Goal: Task Accomplishment & Management: Manage account settings

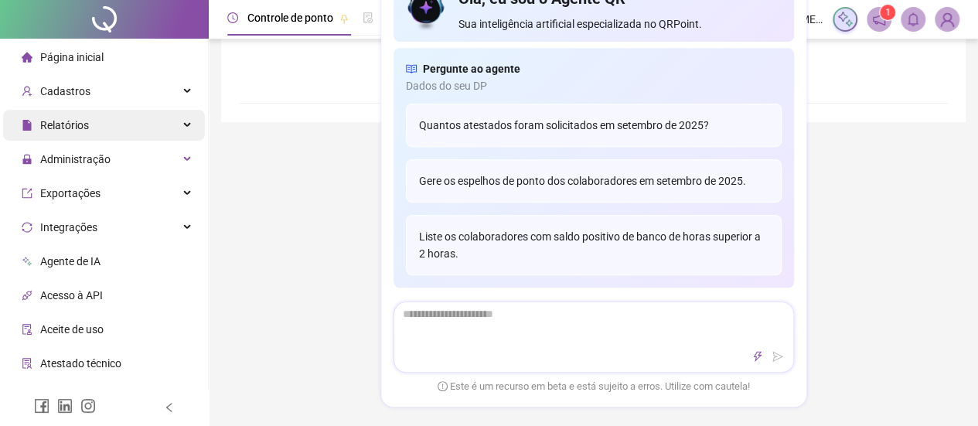
type input "**********"
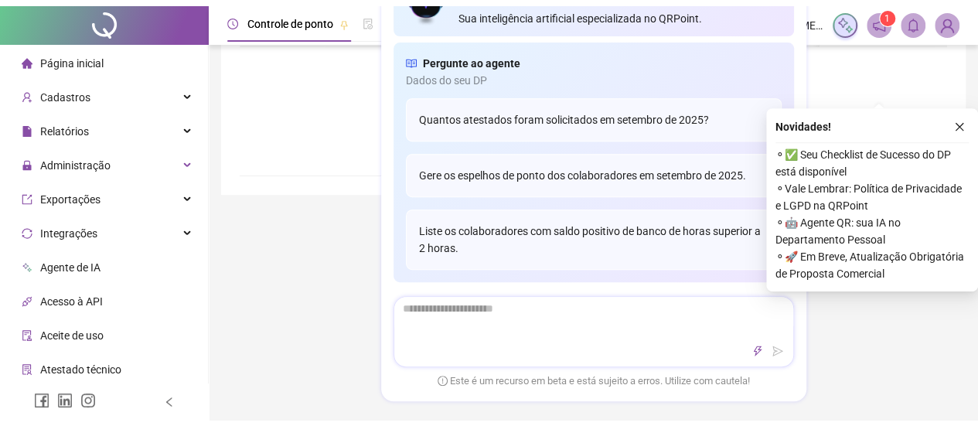
scroll to position [305, 0]
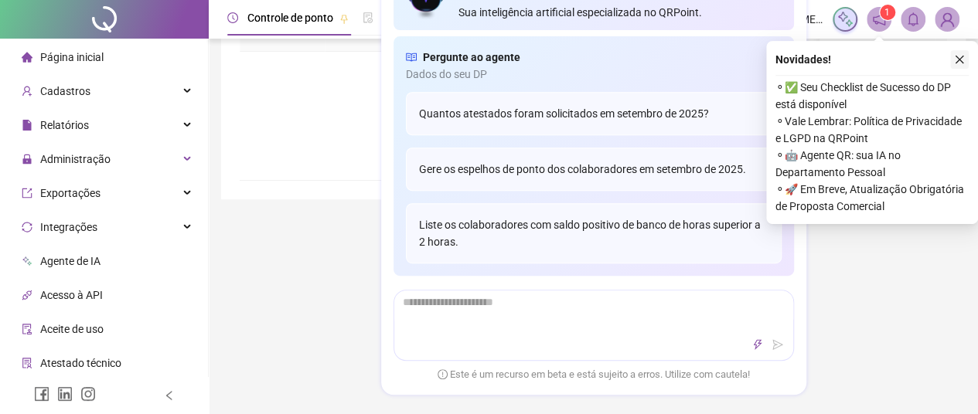
click at [956, 61] on icon "close" at bounding box center [959, 59] width 11 height 11
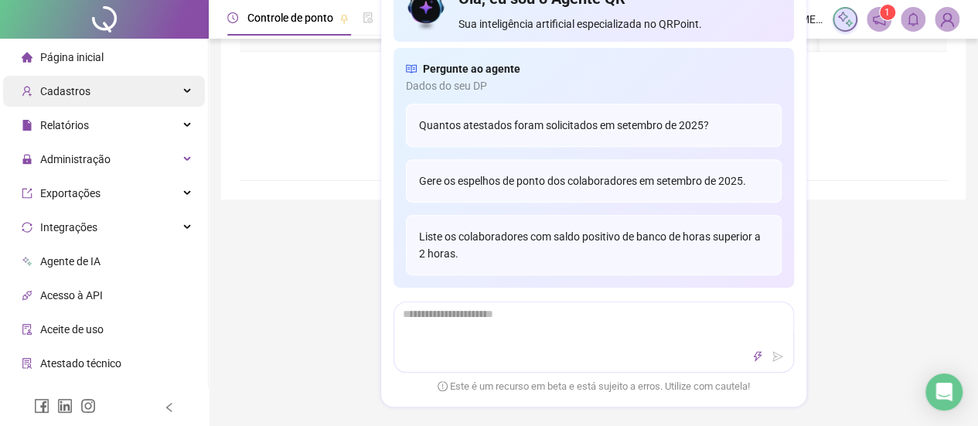
click at [95, 94] on div "Cadastros" at bounding box center [104, 91] width 202 height 31
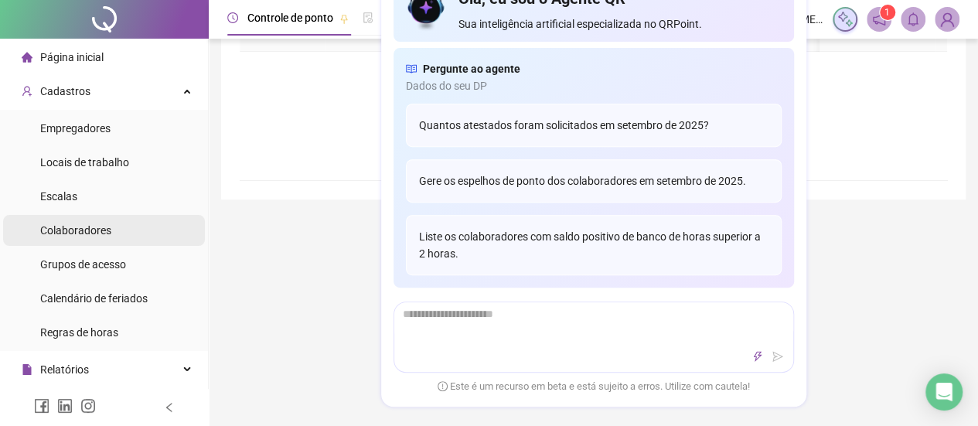
click at [100, 227] on span "Colaboradores" at bounding box center [75, 230] width 71 height 12
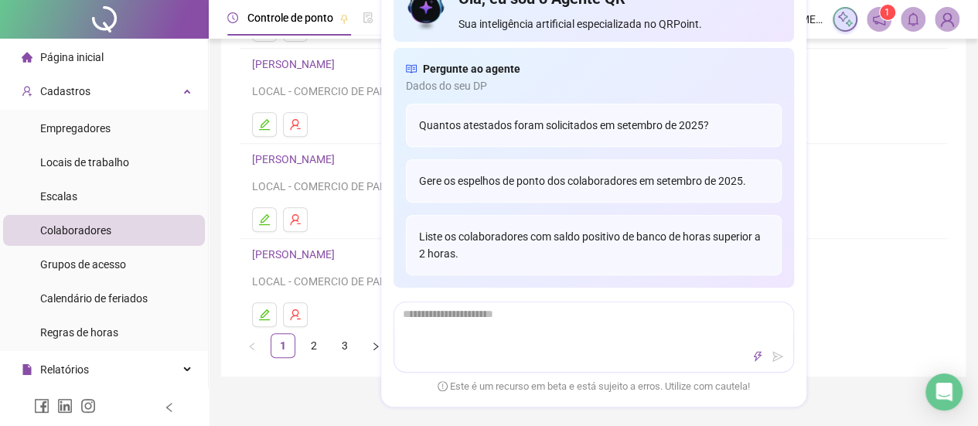
scroll to position [227, 0]
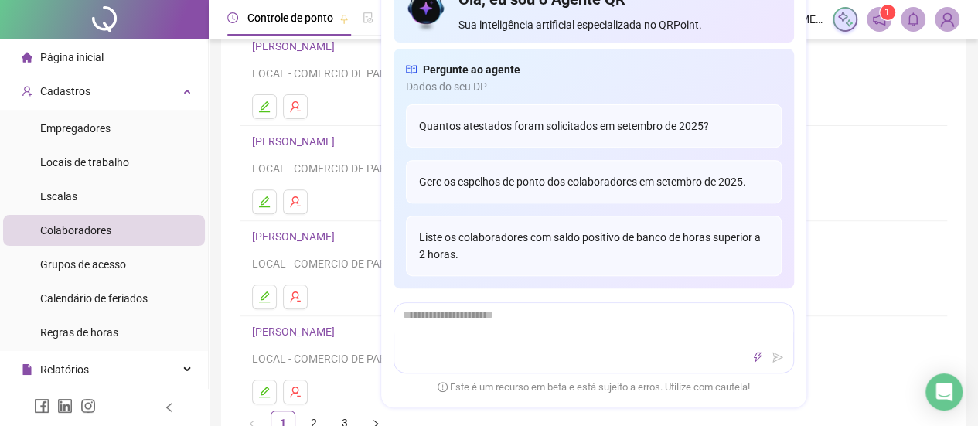
click at [609, 19] on span "Sua inteligência artificial especializada no QRPoint." at bounding box center [619, 24] width 322 height 17
click at [876, 239] on h4 "[PERSON_NAME]" at bounding box center [593, 236] width 683 height 19
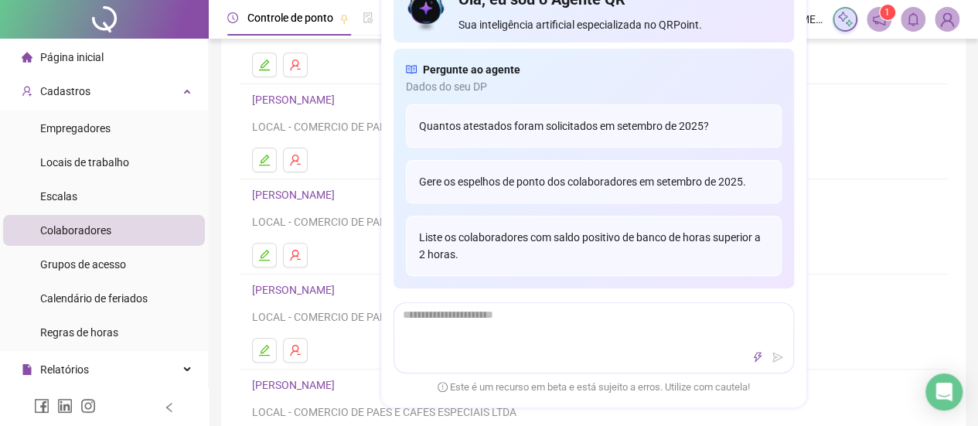
scroll to position [150, 0]
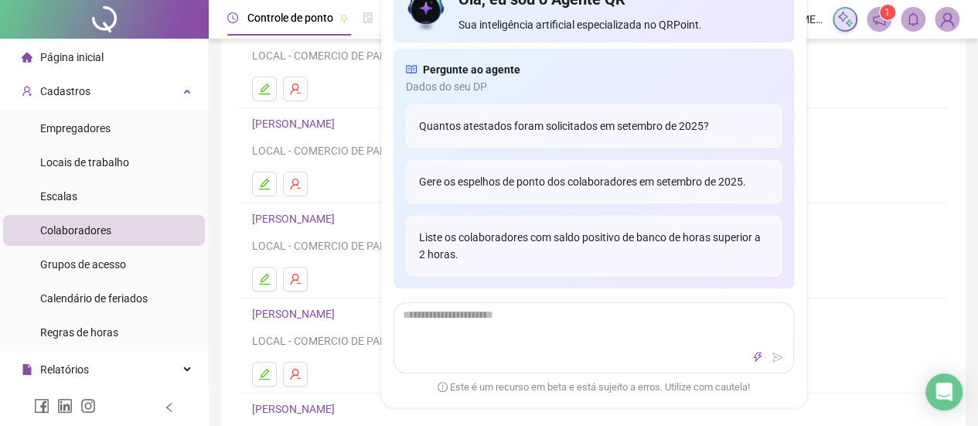
click at [532, 12] on div "Olá, eu sou o Agente QR Sua inteligência artificial especializada no QRPoint." at bounding box center [619, 10] width 322 height 45
click at [394, 5] on div "Olá, eu sou o Agente QR Sua inteligência artificial especializada no QRPoint." at bounding box center [594, 10] width 400 height 63
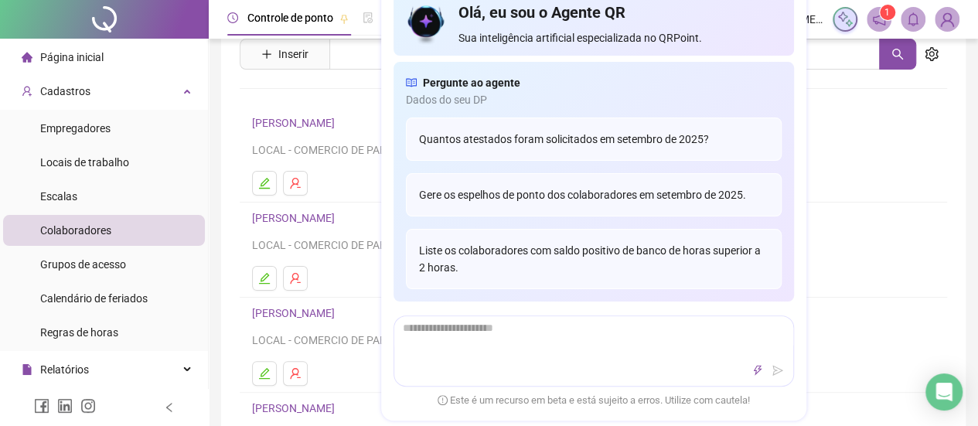
scroll to position [0, 0]
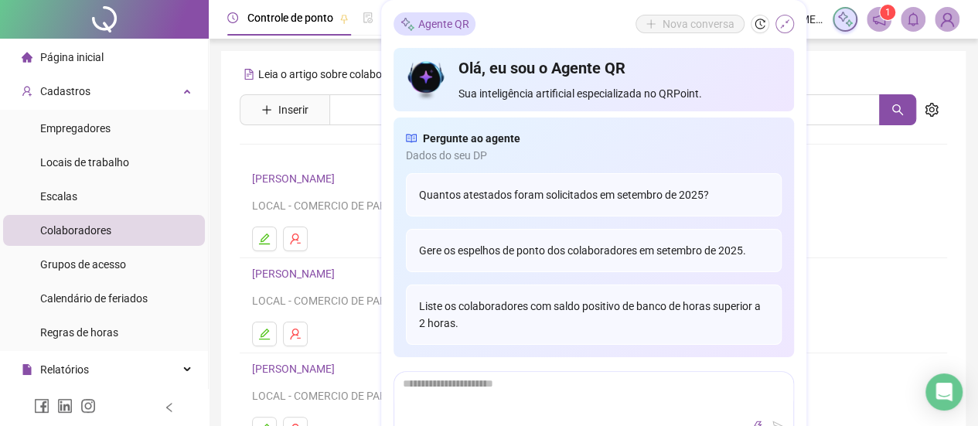
click at [786, 21] on icon "shrink" at bounding box center [784, 23] width 9 height 9
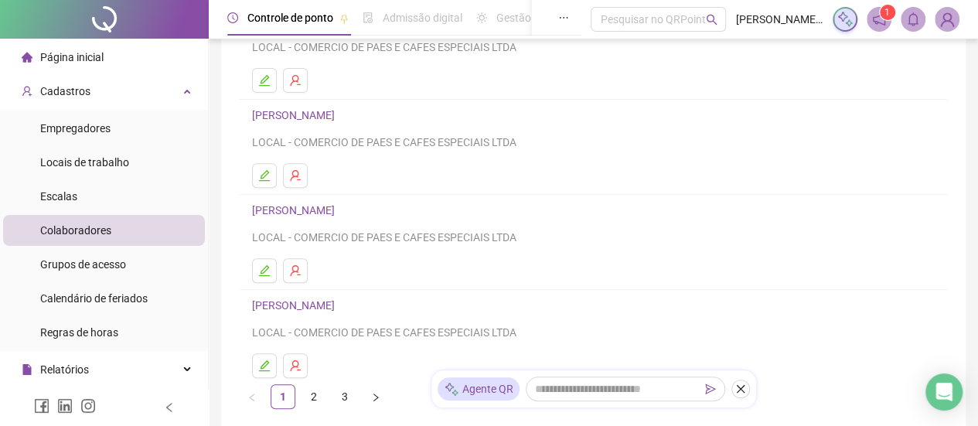
scroll to position [356, 0]
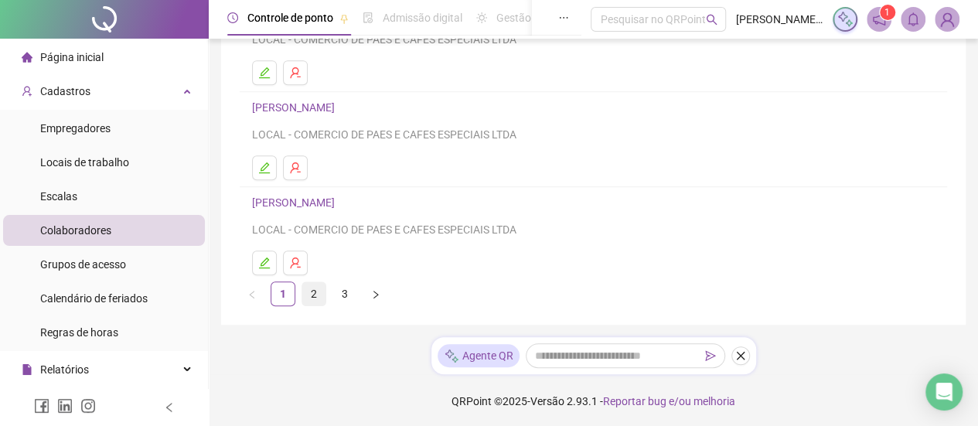
click at [319, 296] on link "2" at bounding box center [313, 293] width 23 height 23
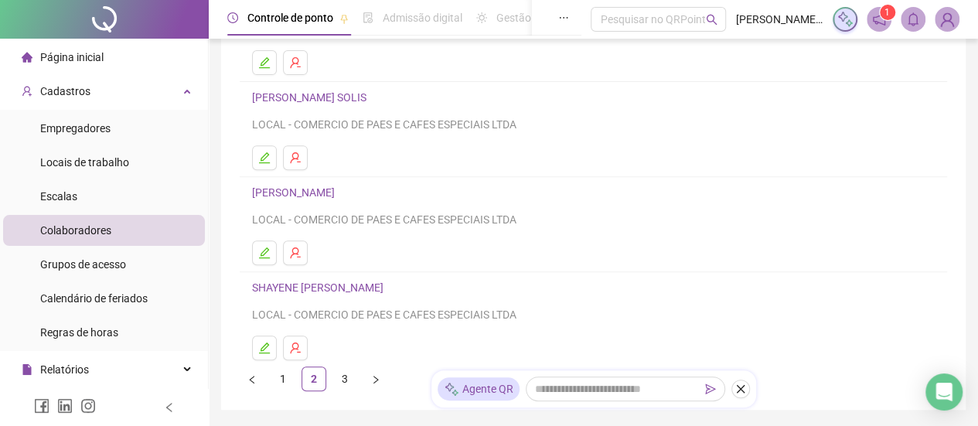
scroll to position [195, 0]
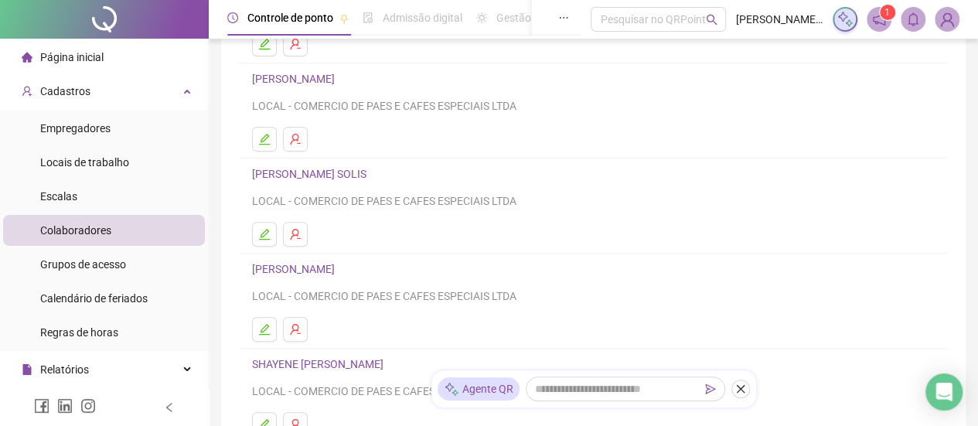
click at [339, 77] on link "[PERSON_NAME]" at bounding box center [295, 79] width 87 height 12
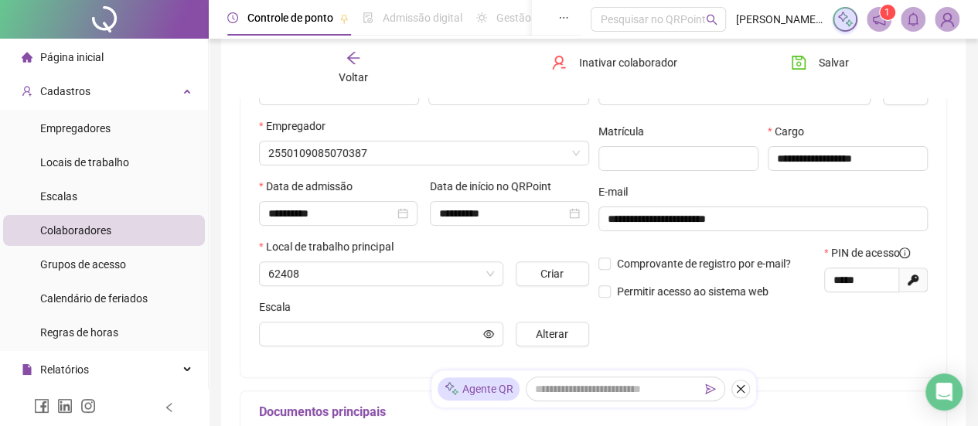
scroll to position [203, 0]
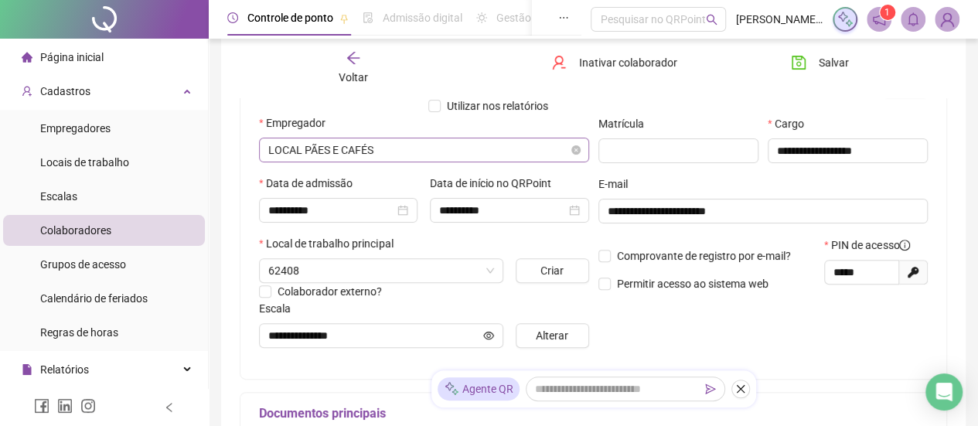
type input "**********"
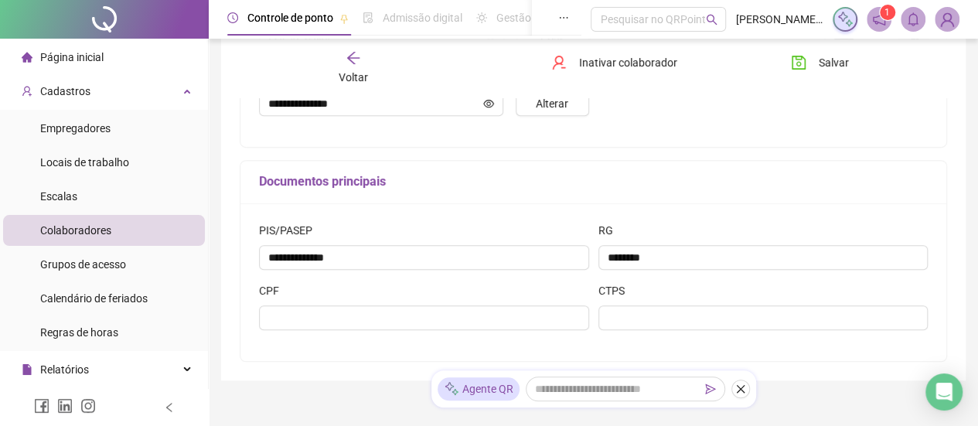
scroll to position [280, 0]
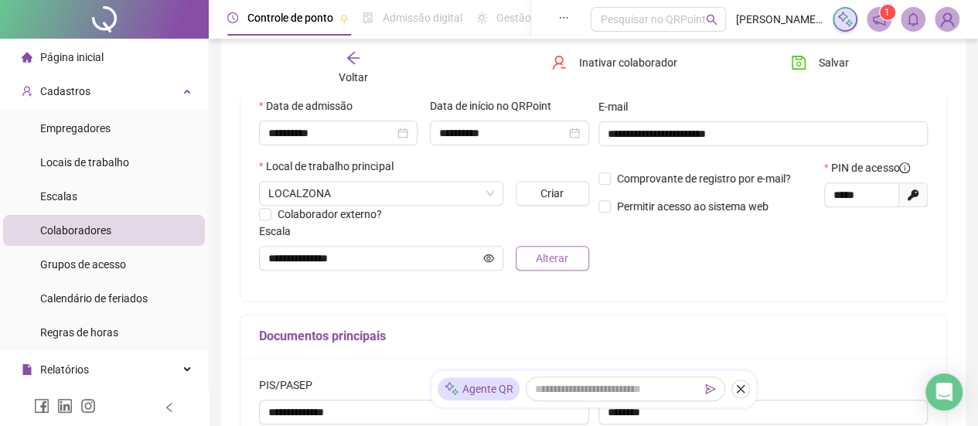
click at [540, 254] on span "Alterar" at bounding box center [552, 258] width 32 height 17
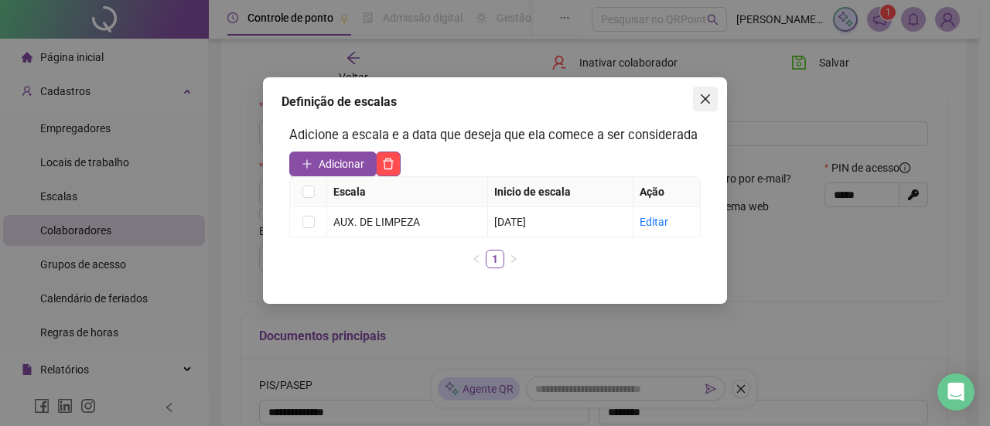
click at [702, 101] on icon "close" at bounding box center [705, 99] width 12 height 12
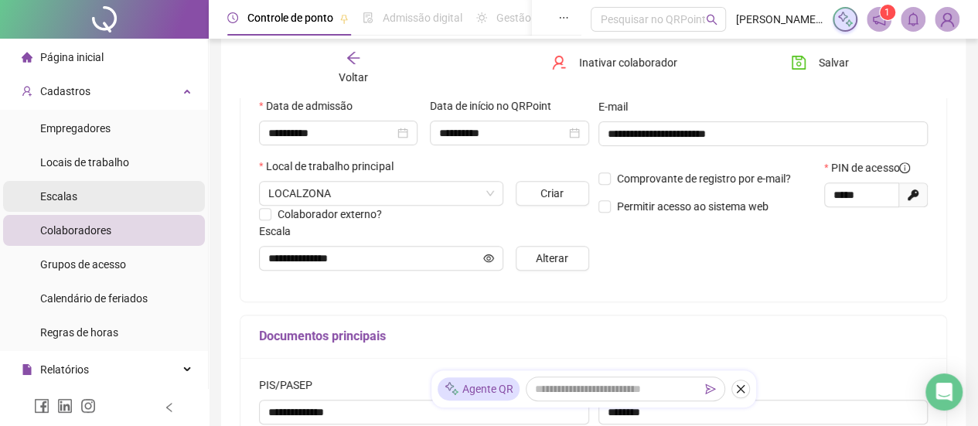
click at [121, 184] on li "Escalas" at bounding box center [104, 196] width 202 height 31
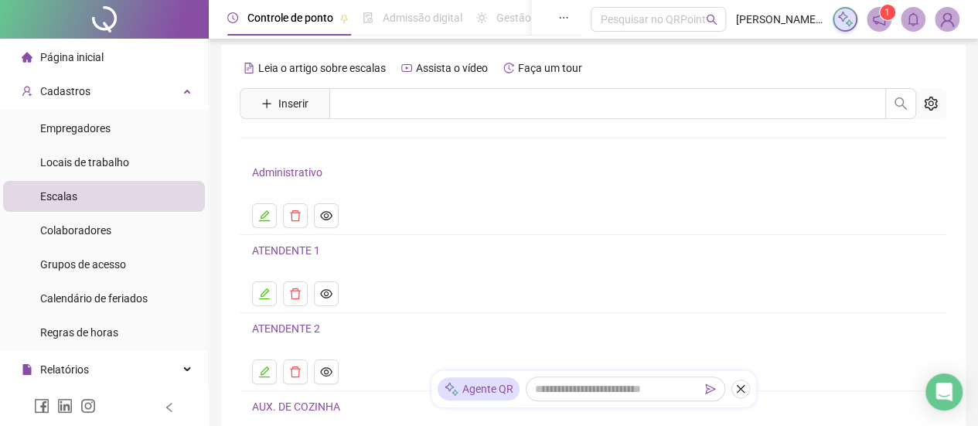
scroll to position [271, 0]
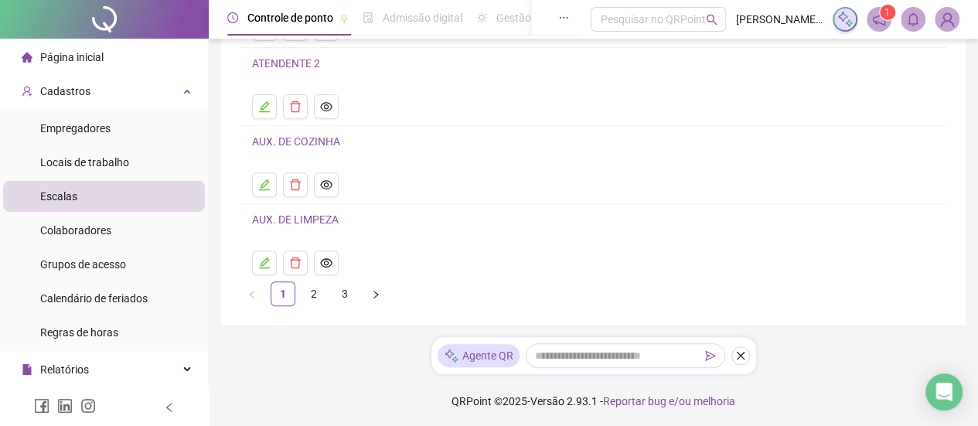
click at [317, 217] on link "AUX. DE LIMPEZA" at bounding box center [295, 219] width 87 height 12
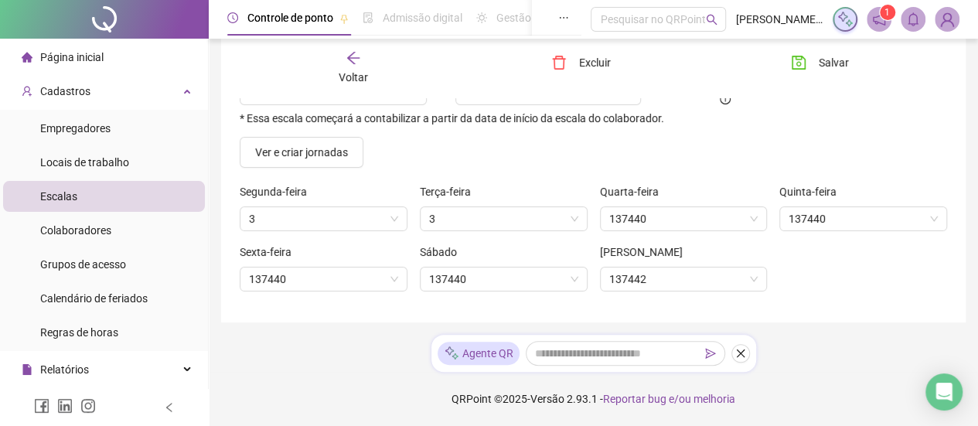
scroll to position [131, 0]
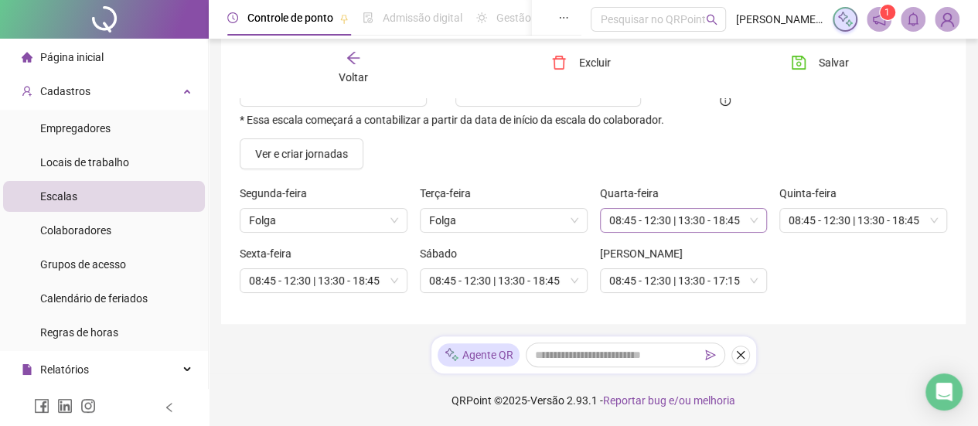
click at [688, 220] on span "08:45 - 12:30 | 13:30 - 18:45" at bounding box center [683, 220] width 149 height 23
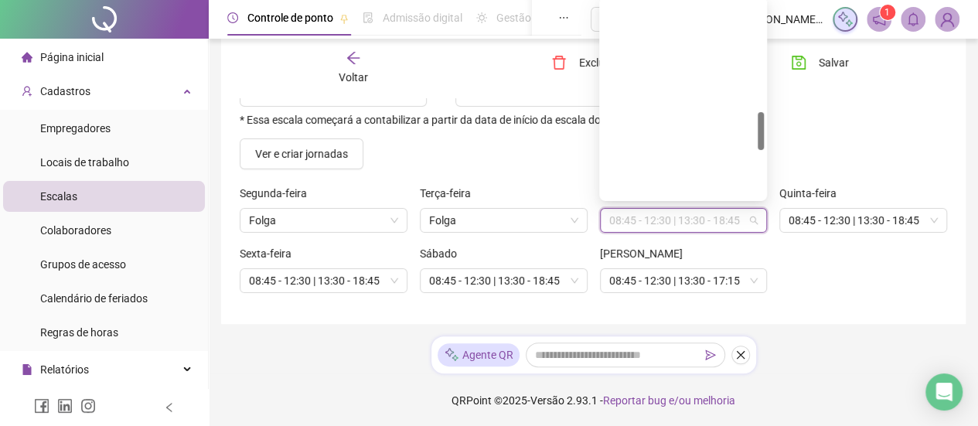
scroll to position [577, 0]
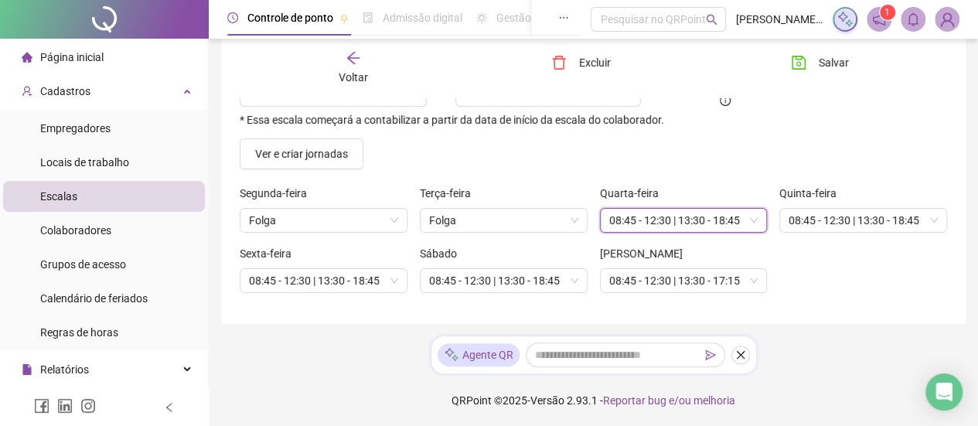
click at [847, 267] on div "Sexta-feira 08:45 - 12:30 | 13:30 - 18:45 Sábado 08:45 - 12:30 | 13:30 - 18:45 …" at bounding box center [593, 275] width 720 height 60
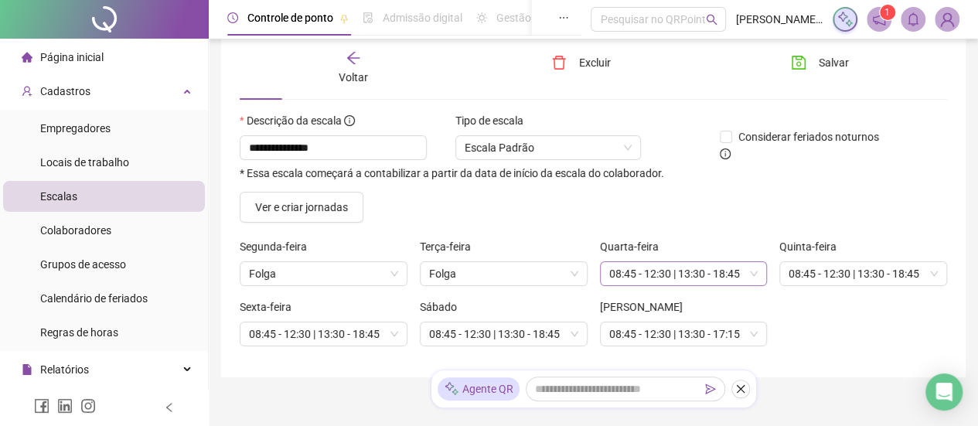
scroll to position [54, 0]
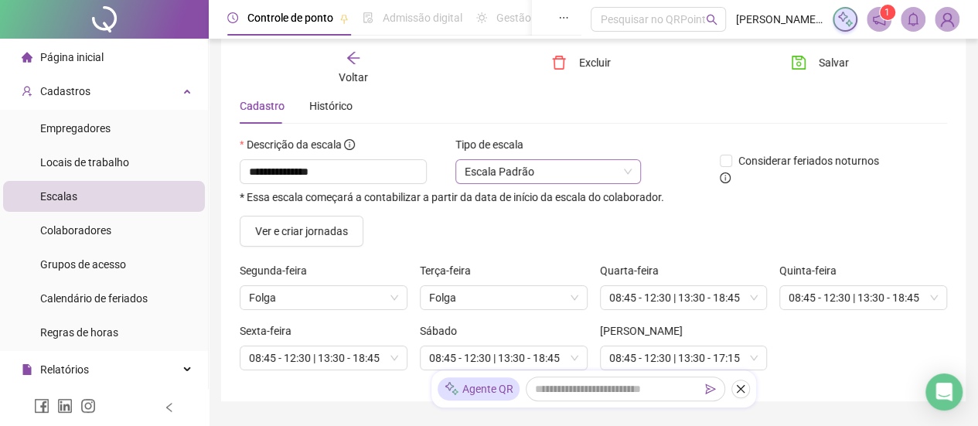
click at [591, 176] on span "Escala Padrão" at bounding box center [548, 171] width 167 height 23
click at [756, 225] on div "Ver e criar jornadas" at bounding box center [593, 231] width 720 height 31
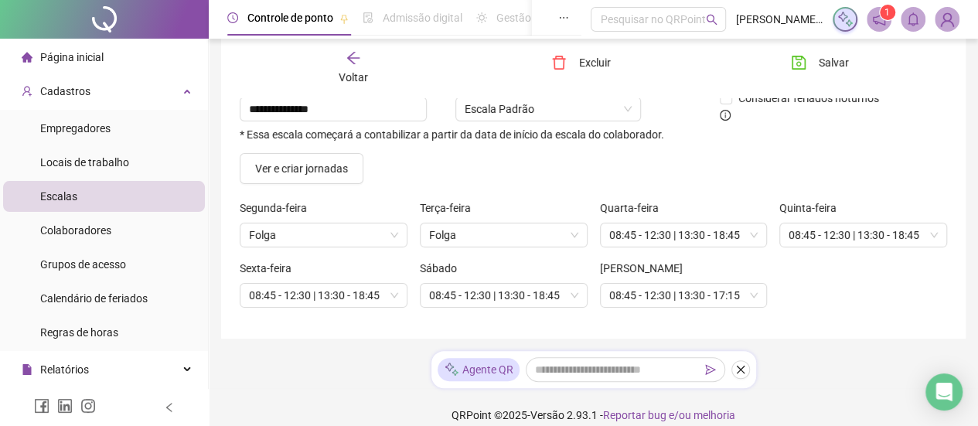
scroll to position [131, 0]
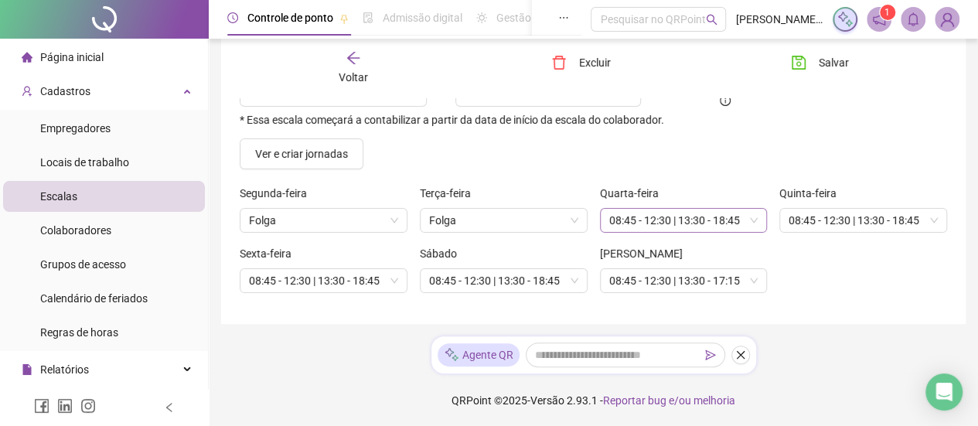
click at [685, 218] on span "08:45 - 12:30 | 13:30 - 18:45" at bounding box center [683, 220] width 149 height 23
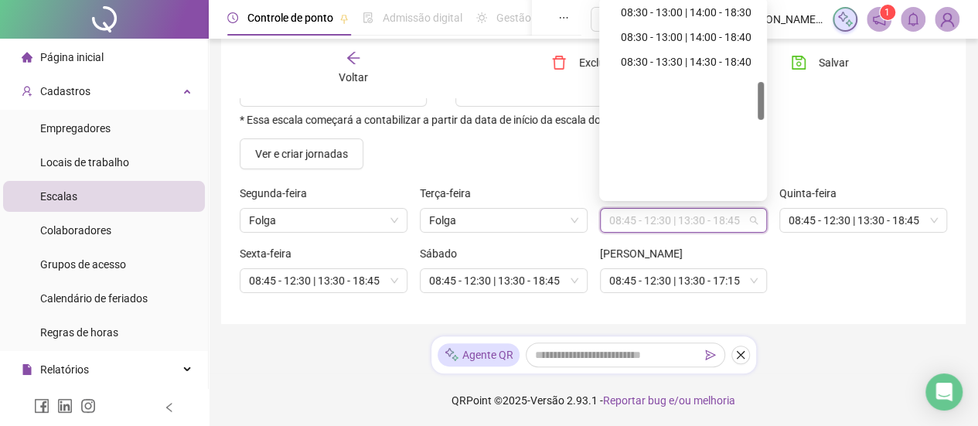
scroll to position [422, 0]
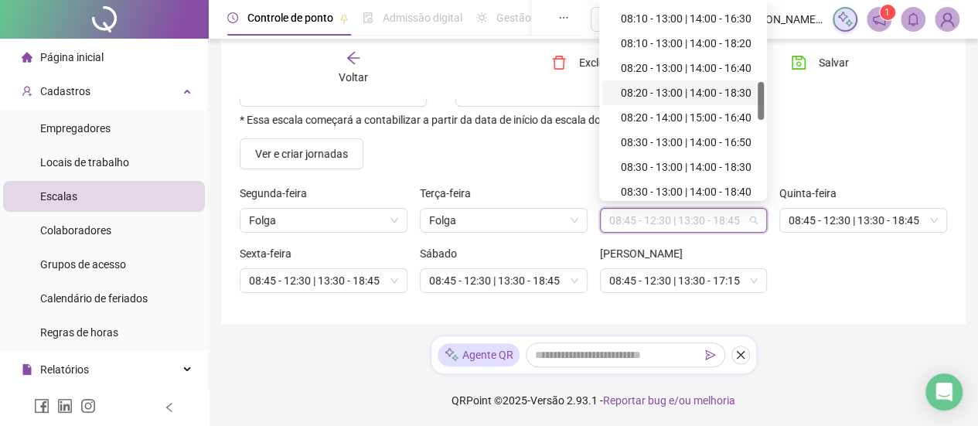
click at [690, 91] on div "08:20 - 13:00 | 14:00 - 18:30" at bounding box center [688, 92] width 134 height 17
click at [824, 217] on span "08:45 - 12:30 | 13:30 - 18:45" at bounding box center [863, 220] width 149 height 23
click div "08:20 - 13:00 | 14:00 - 18:30"
click at [332, 271] on span "08:45 - 12:30 | 13:30 - 18:45" at bounding box center [323, 280] width 149 height 23
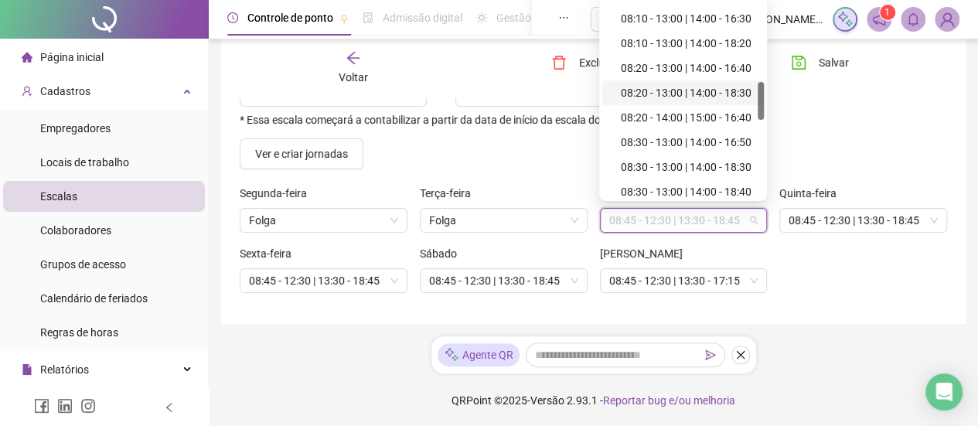
scroll to position [422, 0]
click div "08:20 - 13:00 | 14:00 - 18:30"
click at [483, 278] on span "08:45 - 12:30 | 13:30 - 18:45" at bounding box center [503, 280] width 149 height 23
click div "08:20 - 13:00 | 14:00 - 18:30"
click at [657, 284] on span "08:45 - 12:30 | 13:30 - 17:15" at bounding box center [683, 280] width 149 height 23
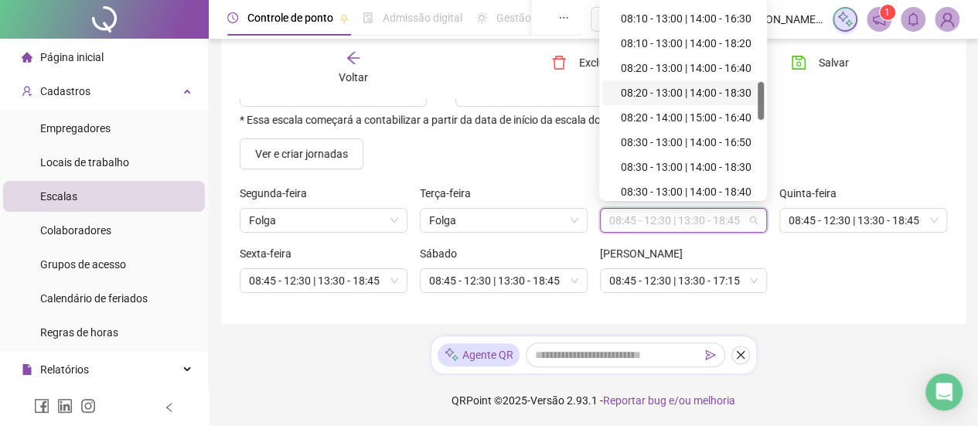
scroll to position [475, 0]
click div "08:20 - 14:00 | 15:00 - 16:40"
click at [835, 61] on span "Salvar" at bounding box center [834, 62] width 30 height 17
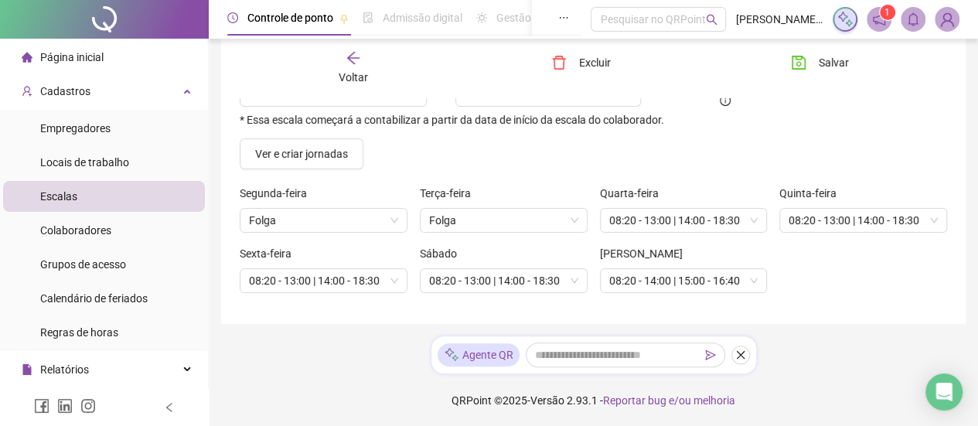
click at [353, 56] on icon "arrow-left" at bounding box center [353, 57] width 15 height 15
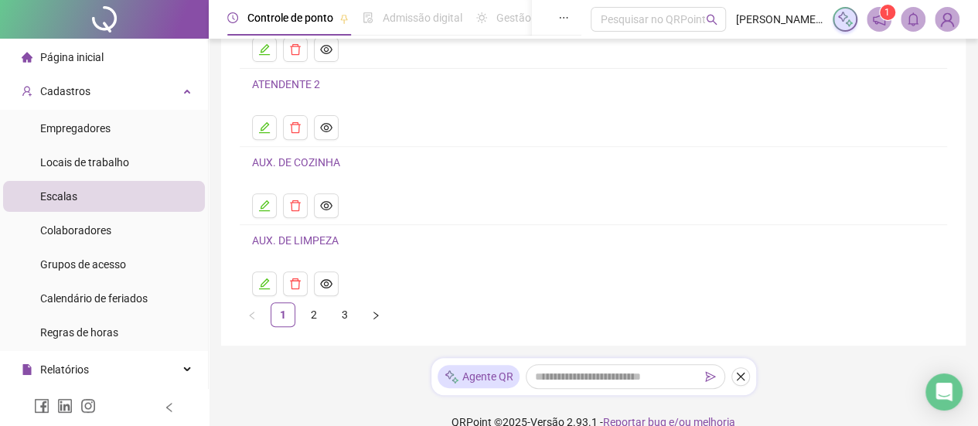
scroll to position [271, 0]
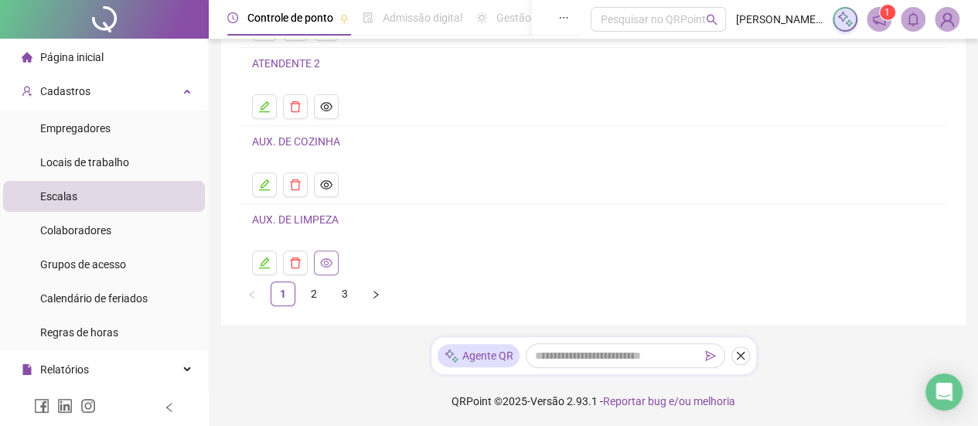
click at [329, 259] on icon "eye" at bounding box center [326, 263] width 12 height 12
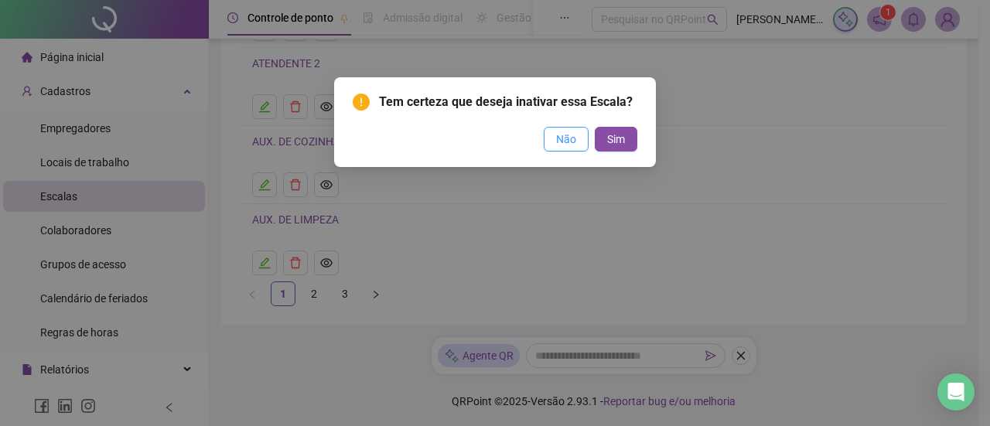
click at [574, 143] on span "Não" at bounding box center [566, 139] width 20 height 17
